Goal: Information Seeking & Learning: Learn about a topic

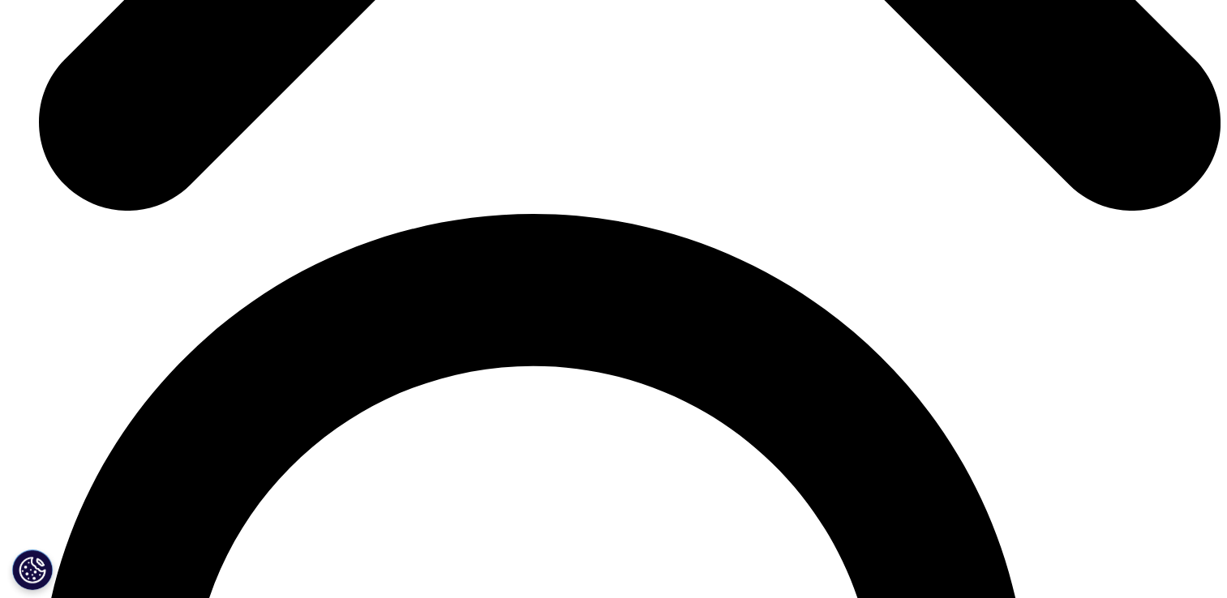
scroll to position [2675, 0]
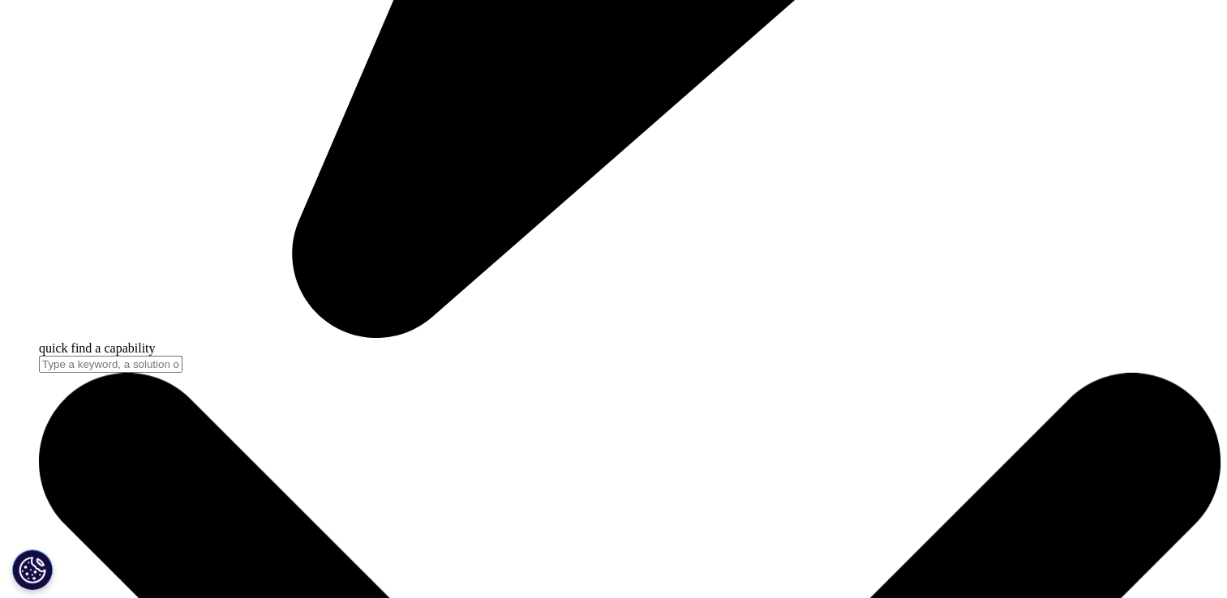
scroll to position [1085, 0]
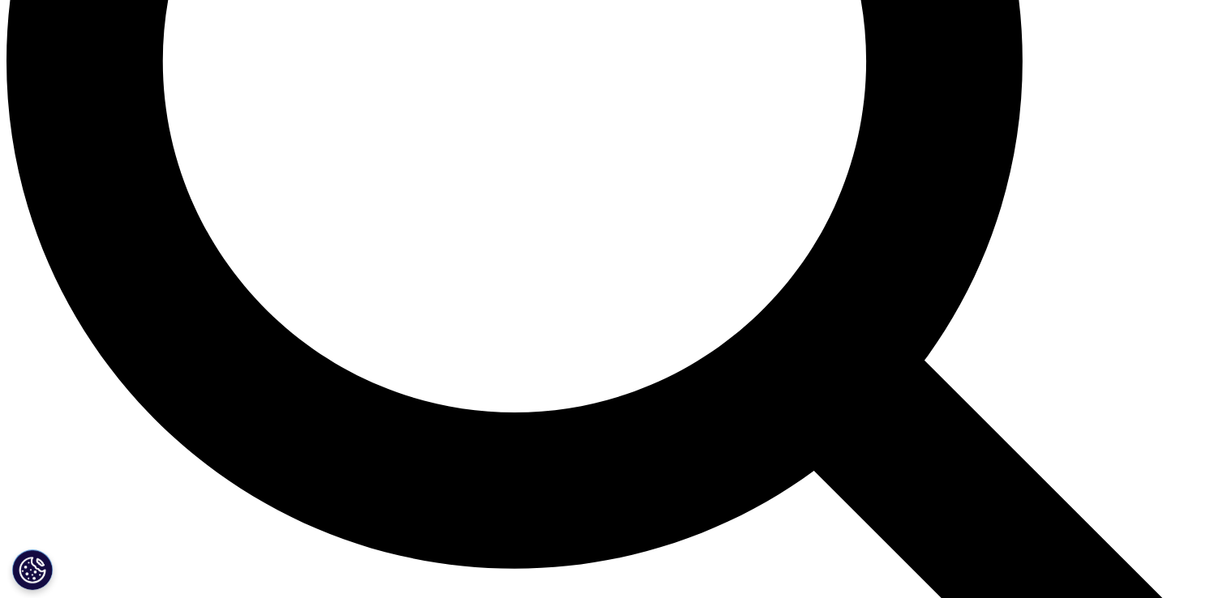
scroll to position [1702, 0]
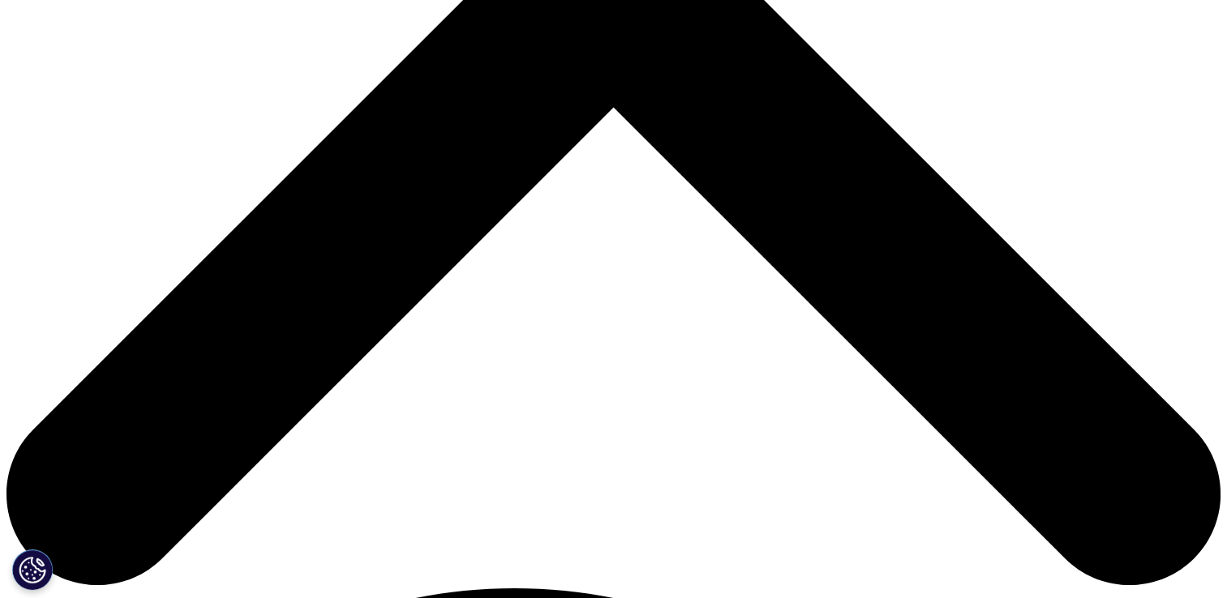
scroll to position [558, 0]
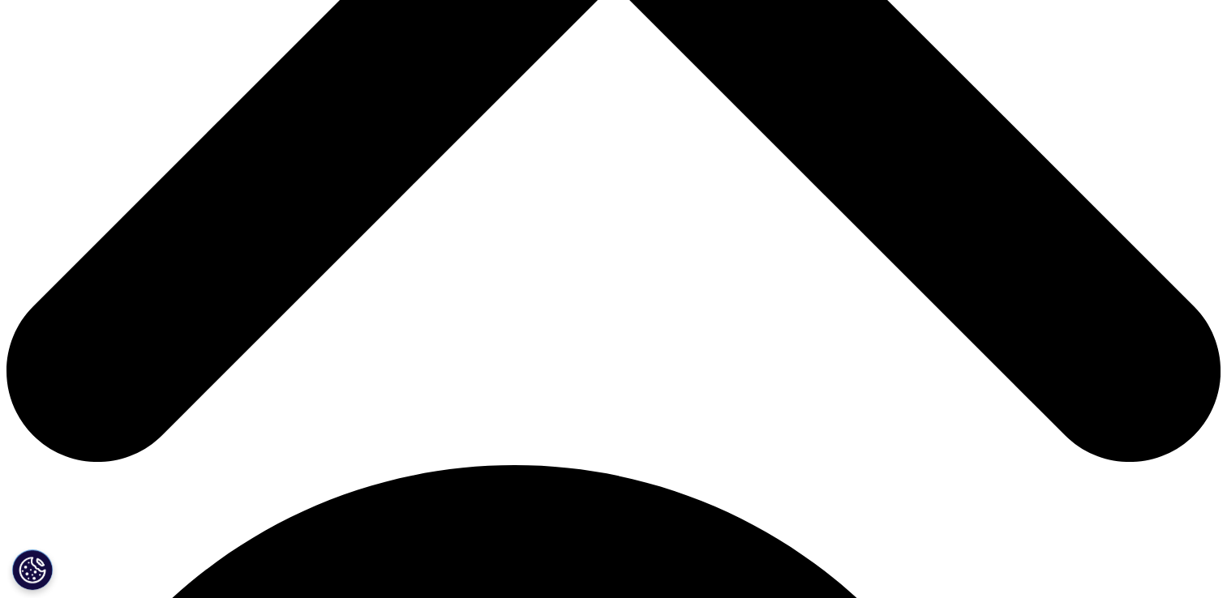
scroll to position [801, 0]
